Goal: Task Accomplishment & Management: Manage account settings

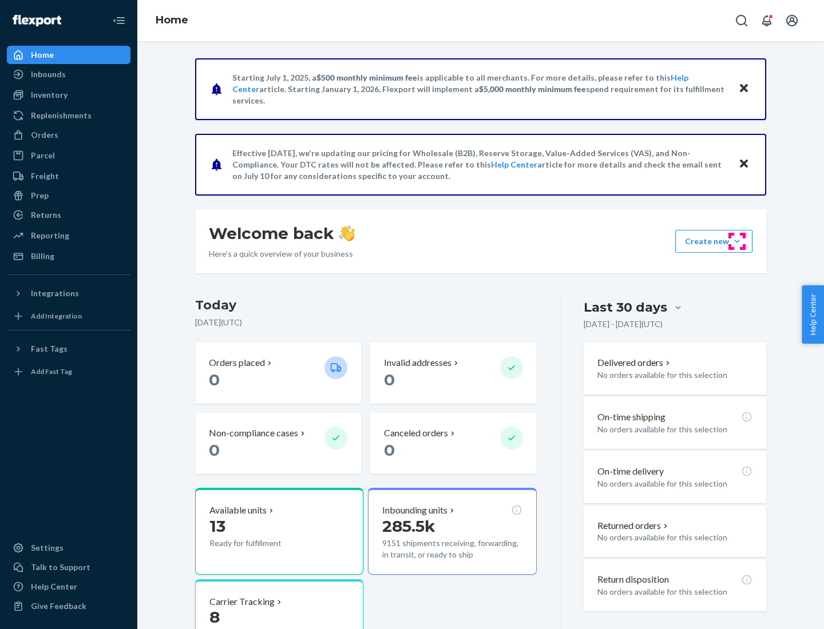
click at [737, 241] on button "Create new Create new inbound Create new order Create new product" at bounding box center [713, 241] width 77 height 23
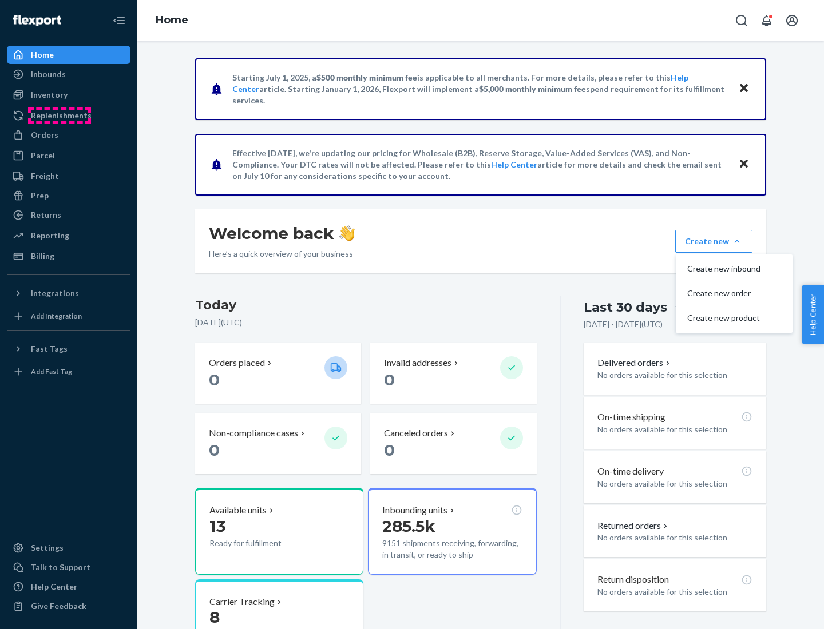
click at [59, 116] on div "Replenishments" at bounding box center [61, 115] width 61 height 11
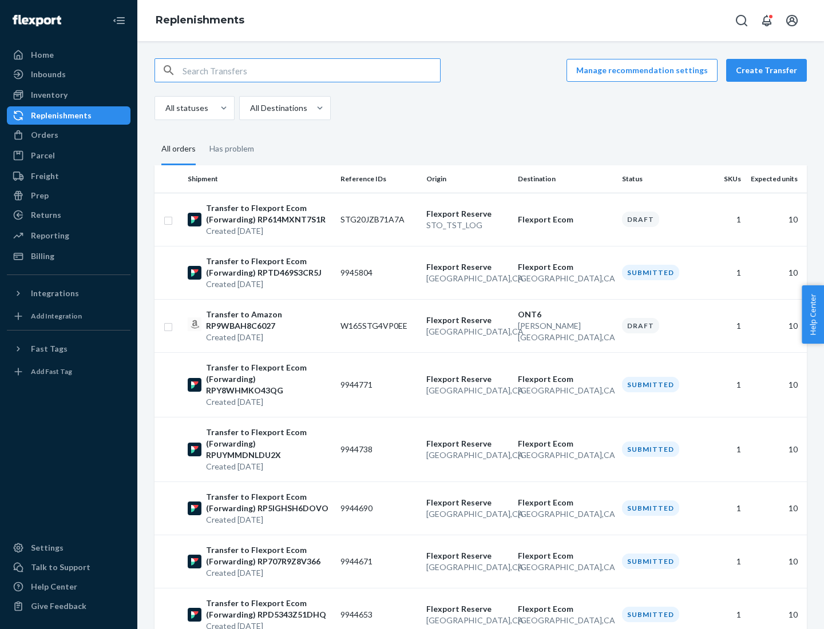
click at [769, 70] on button "Create Transfer" at bounding box center [766, 70] width 81 height 23
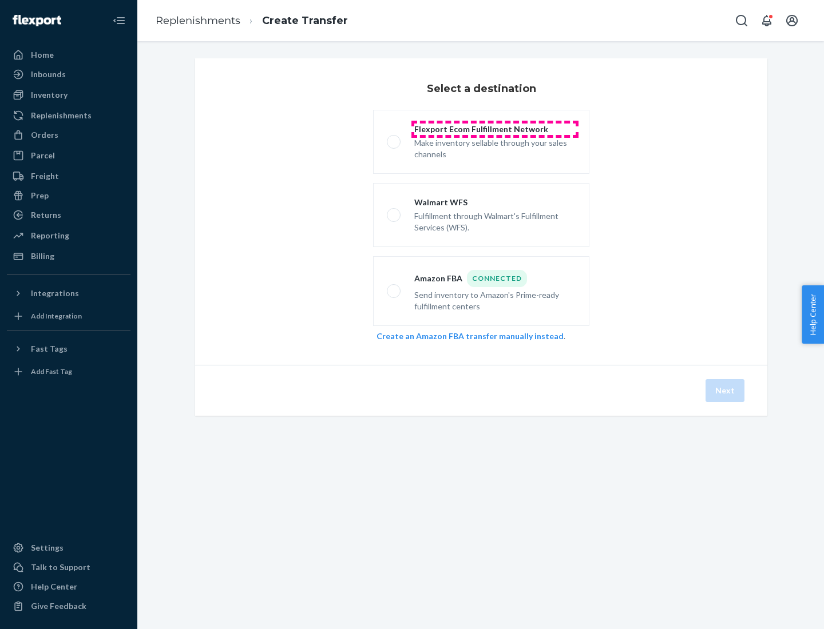
click at [495, 129] on div "Flexport Ecom Fulfillment Network" at bounding box center [494, 129] width 161 height 11
click at [394, 138] on input "Flexport Ecom Fulfillment Network Make inventory sellable through your sales ch…" at bounding box center [390, 141] width 7 height 7
radio input "true"
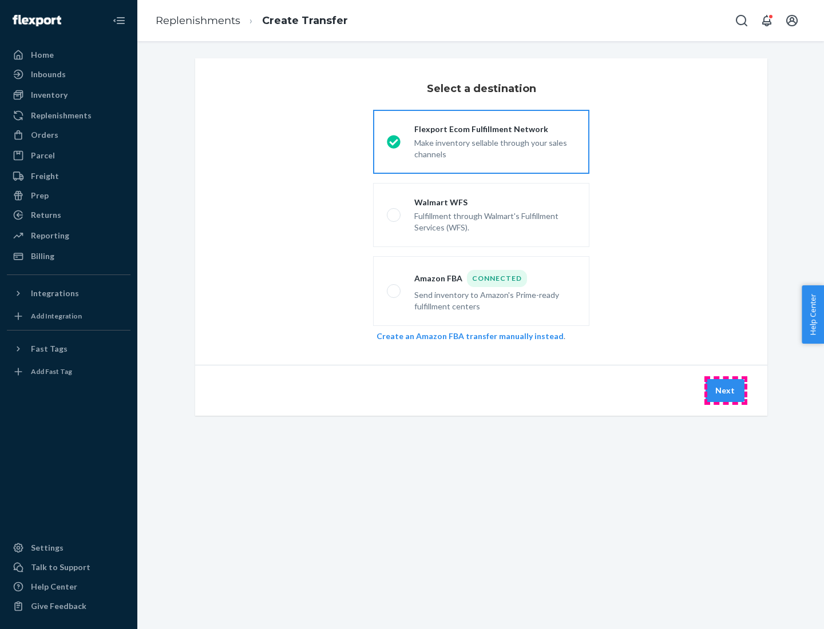
click at [725, 391] on button "Next" at bounding box center [724, 390] width 39 height 23
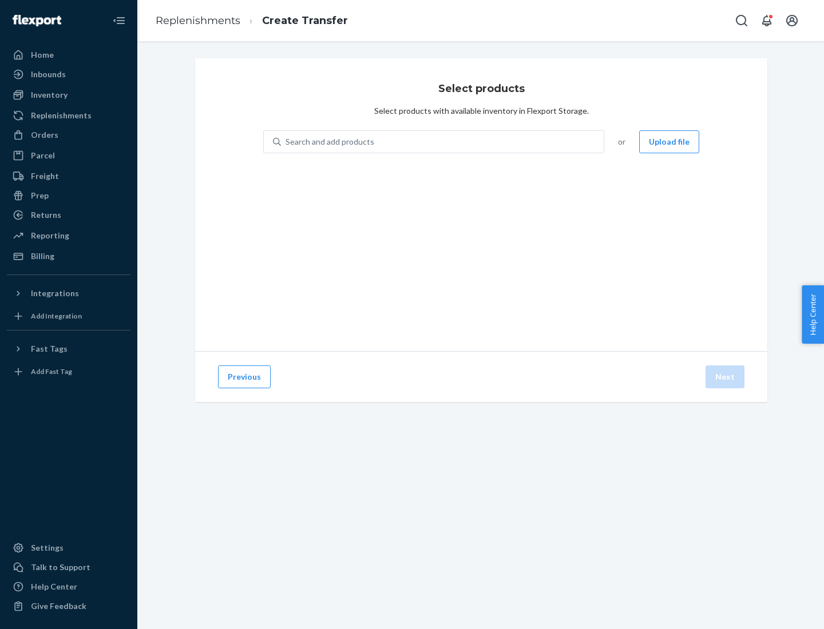
click at [328, 142] on div "Search and add products" at bounding box center [329, 141] width 89 height 11
click at [287, 142] on input "Search and add products" at bounding box center [285, 141] width 1 height 11
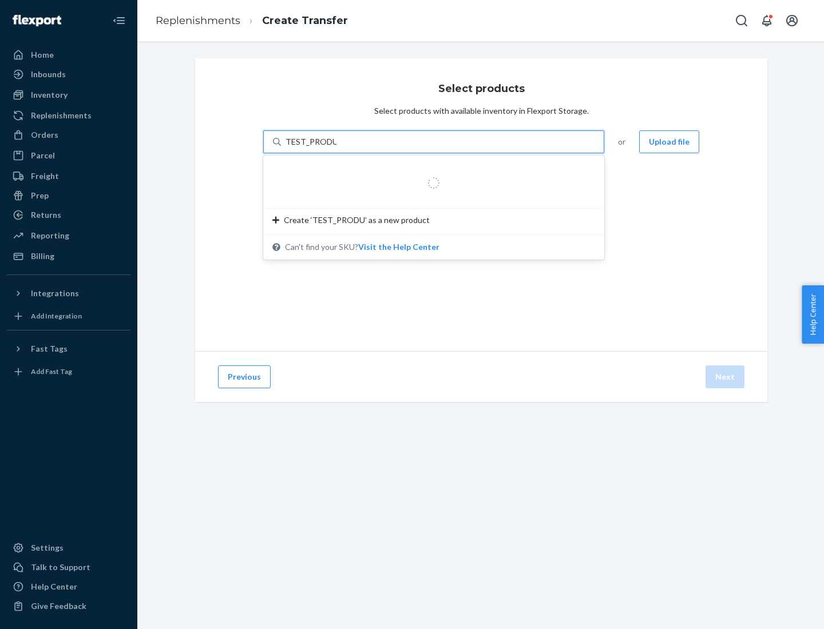
type input "TEST_PRODUCT"
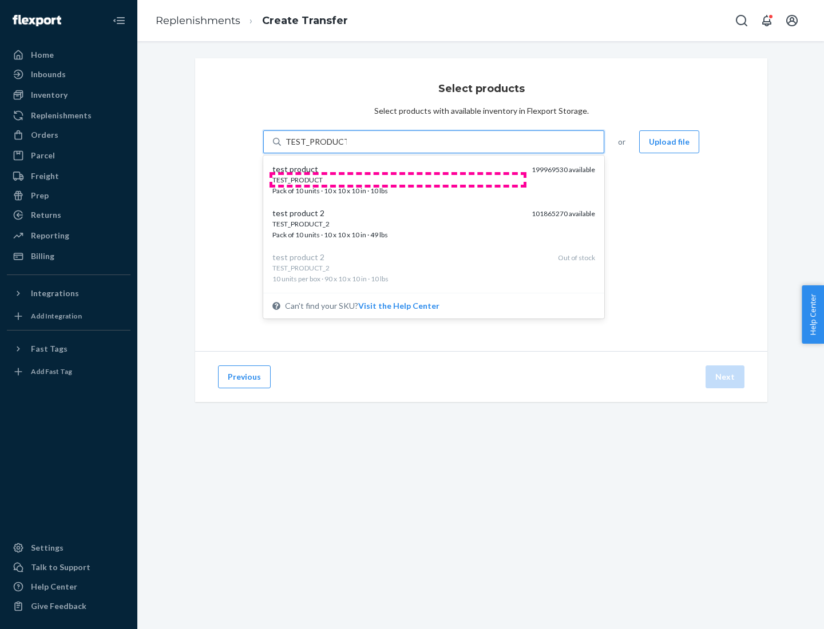
click at [398, 180] on div "TEST_PRODUCT" at bounding box center [397, 180] width 250 height 10
click at [347, 148] on input "TEST_PRODUCT" at bounding box center [315, 141] width 61 height 11
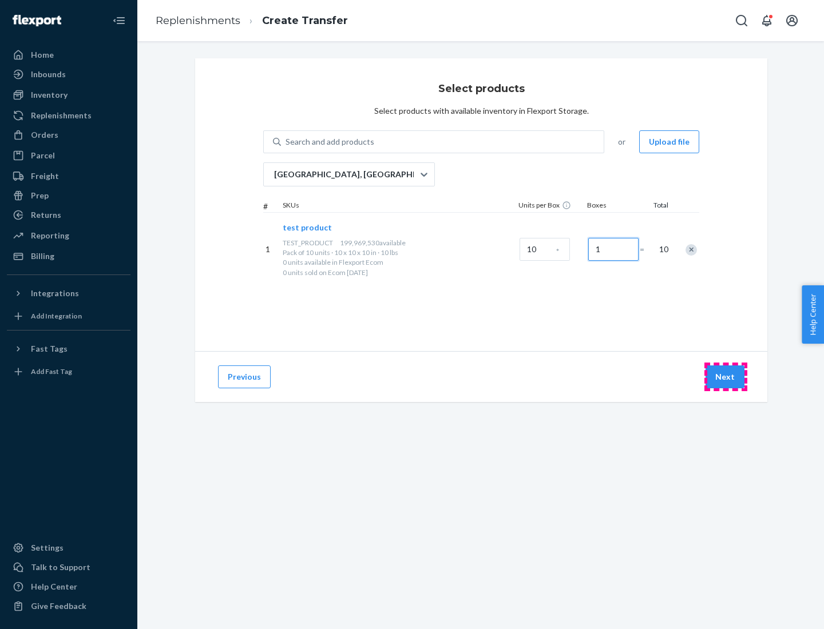
type input "1"
click at [725, 377] on button "Next" at bounding box center [724, 376] width 39 height 23
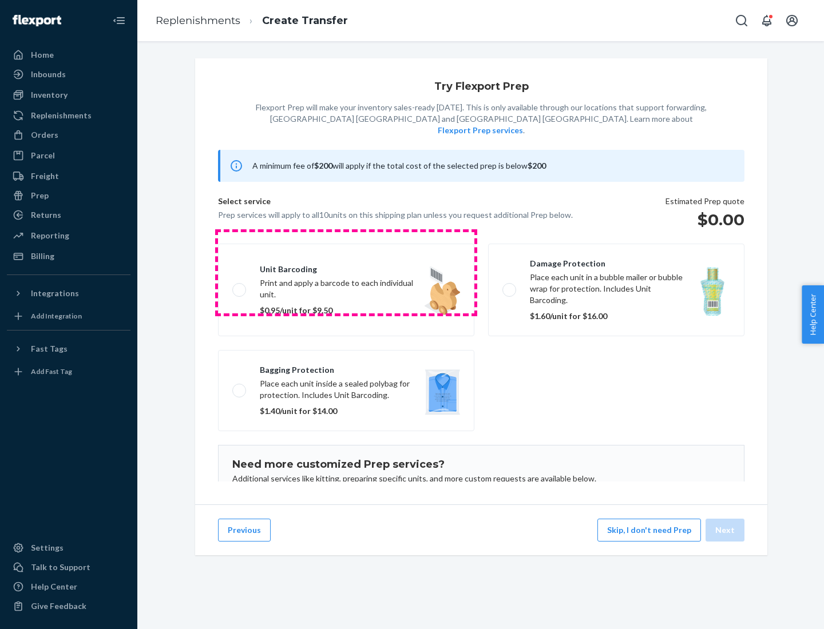
click at [346, 272] on label "Unit barcoding Print and apply a barcode to each individual unit. $0.95/unit fo…" at bounding box center [346, 290] width 256 height 93
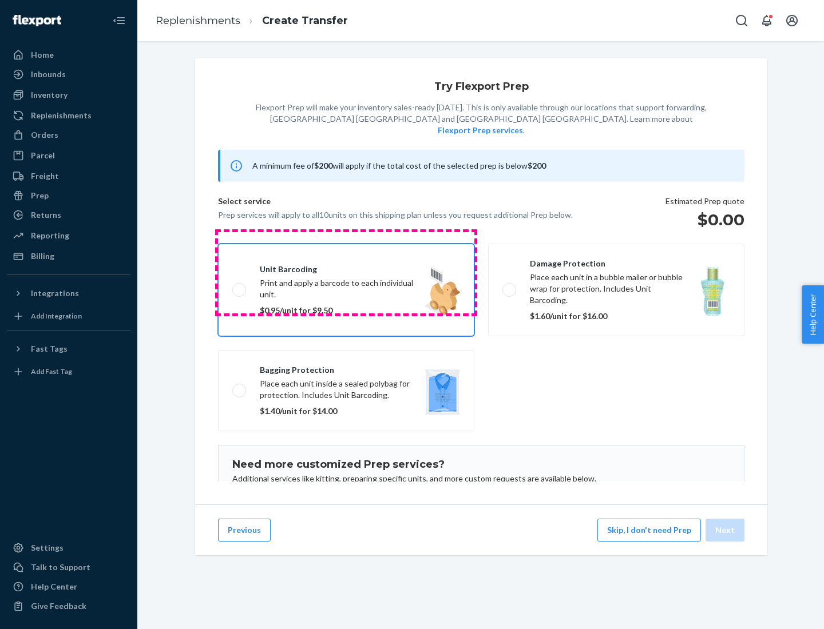
click at [240, 286] on input "Unit barcoding Print and apply a barcode to each individual unit. $0.95/unit fo…" at bounding box center [235, 289] width 7 height 7
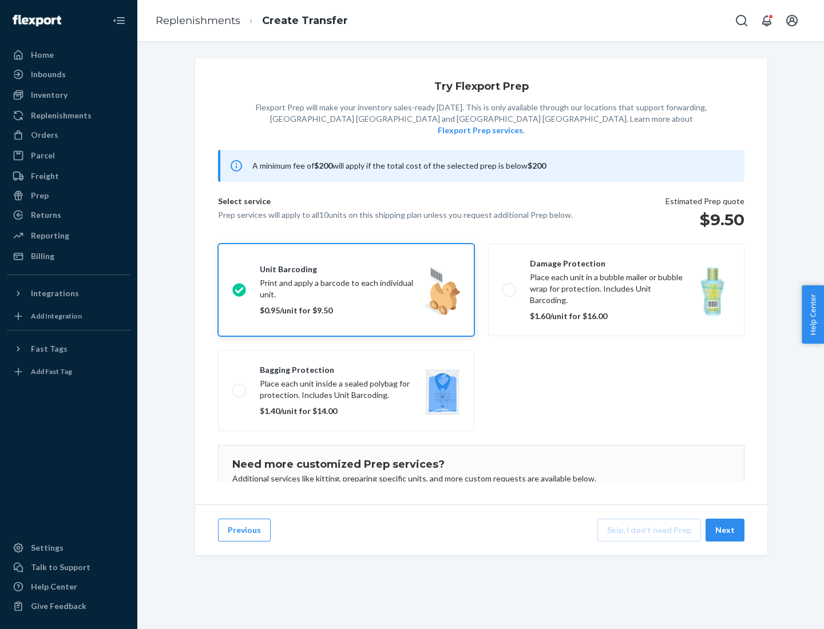
click at [232, 286] on input "Unit barcoding Print and apply a barcode to each individual unit. $0.95/unit fo…" at bounding box center [235, 289] width 7 height 7
checkbox input "false"
